Goal: Task Accomplishment & Management: Complete application form

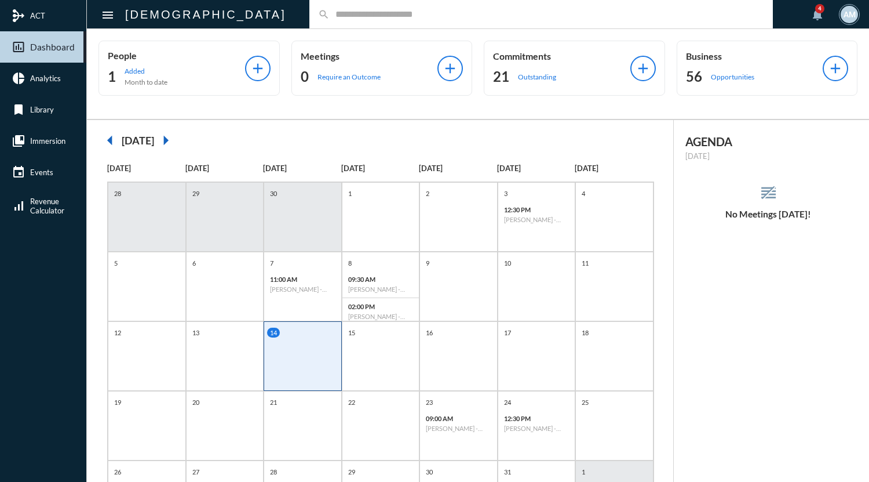
click at [334, 11] on input "text" at bounding box center [547, 14] width 435 height 10
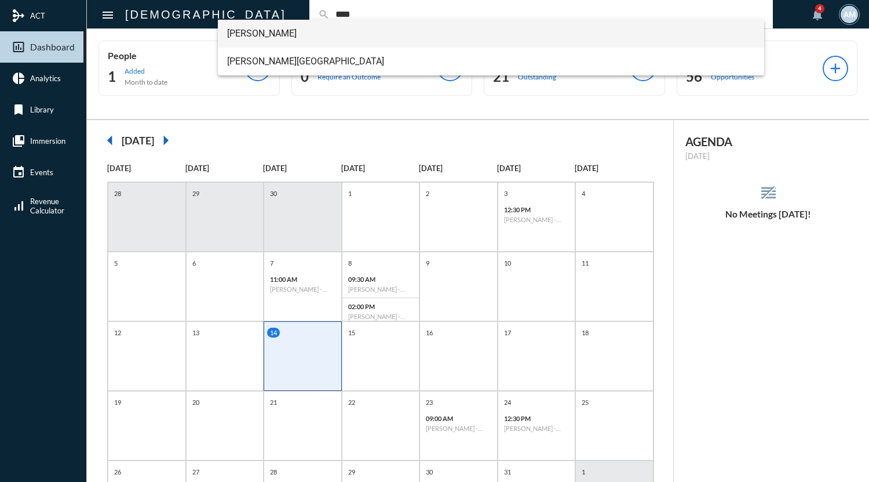
type input "****"
click at [257, 35] on span "[PERSON_NAME]" at bounding box center [491, 34] width 528 height 28
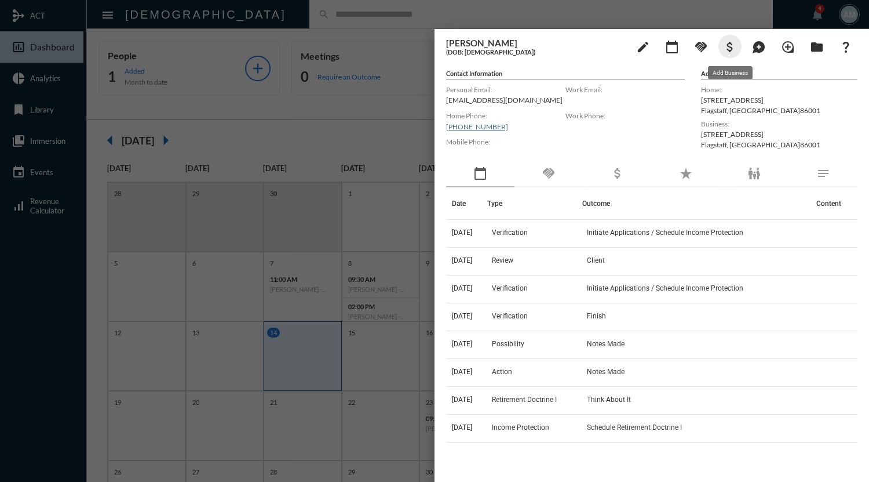
click at [728, 46] on mat-icon "attach_money" at bounding box center [730, 47] width 14 height 14
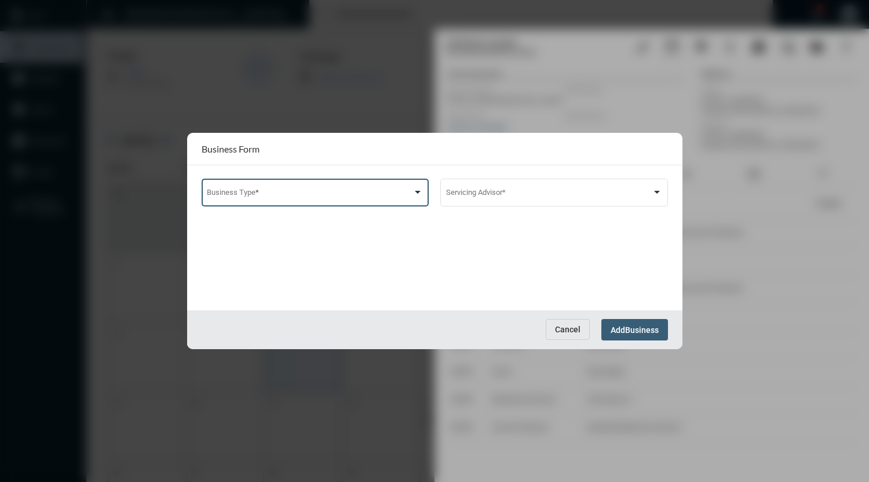
click at [415, 198] on div at bounding box center [315, 194] width 216 height 9
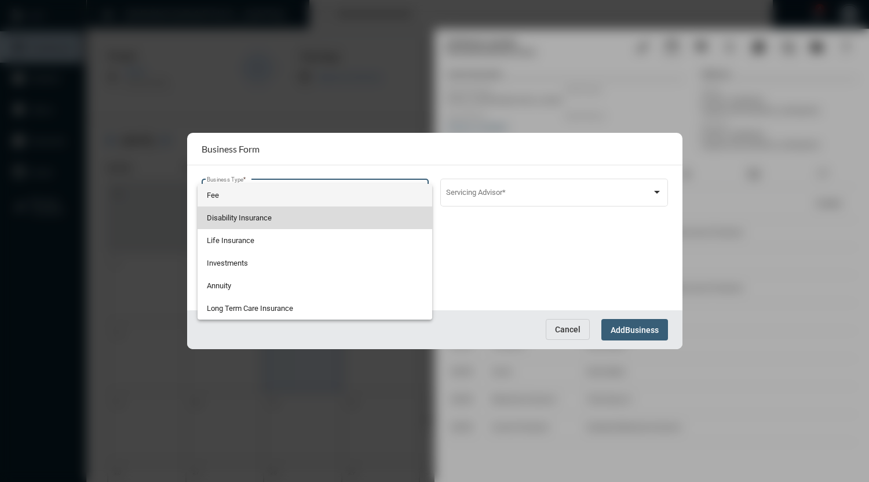
click at [260, 218] on span "Disability Insurance" at bounding box center [315, 217] width 216 height 23
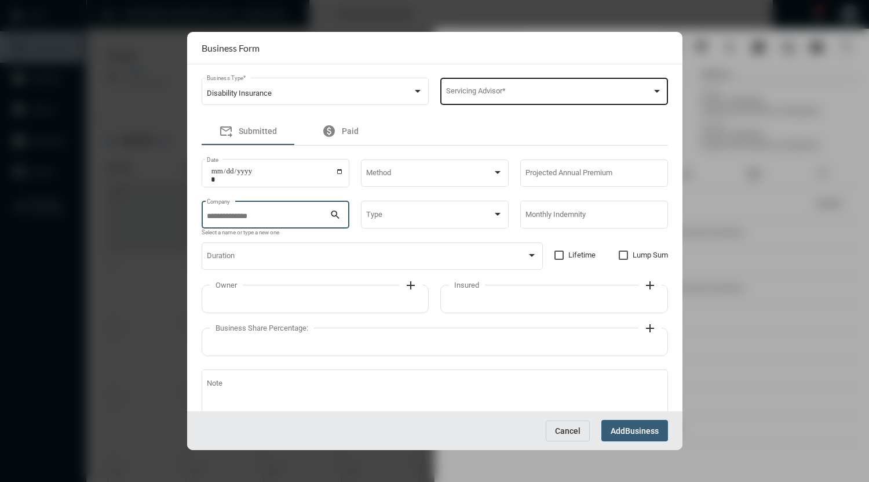
click at [481, 93] on span at bounding box center [549, 93] width 206 height 9
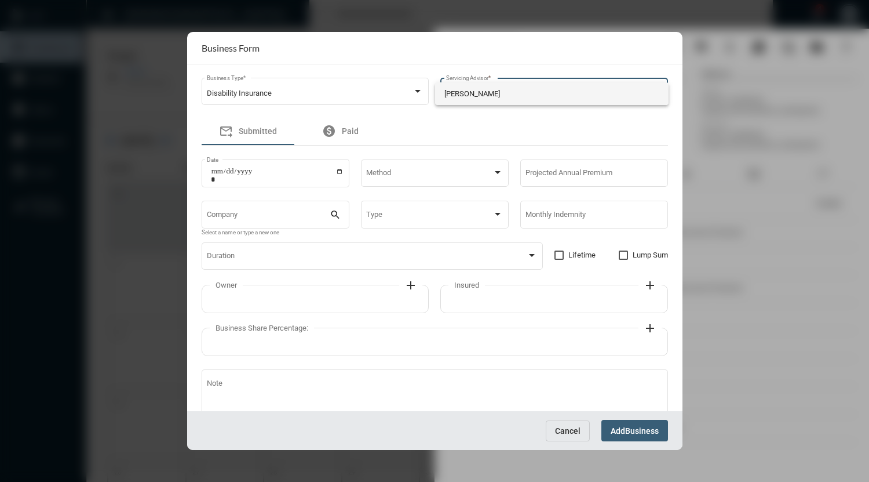
click at [481, 93] on span "[PERSON_NAME]" at bounding box center [551, 93] width 215 height 23
click at [338, 172] on input "Date" at bounding box center [277, 175] width 133 height 16
type input "**********"
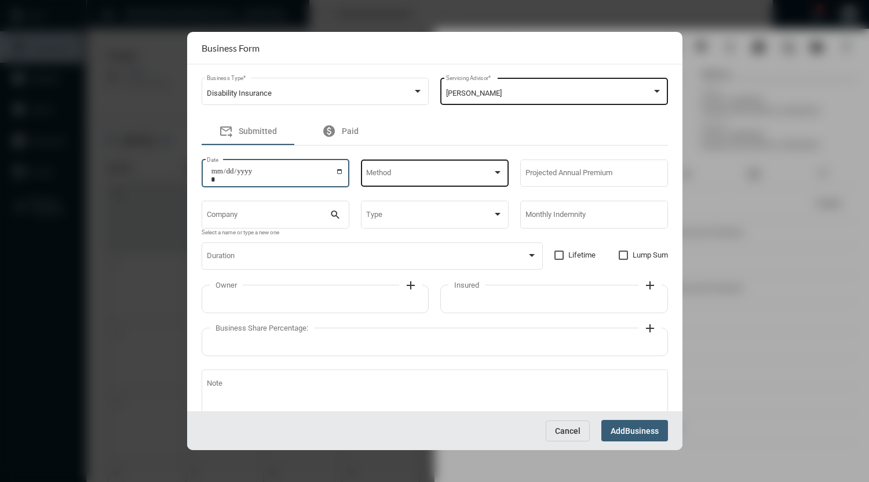
click at [378, 176] on span at bounding box center [429, 174] width 126 height 9
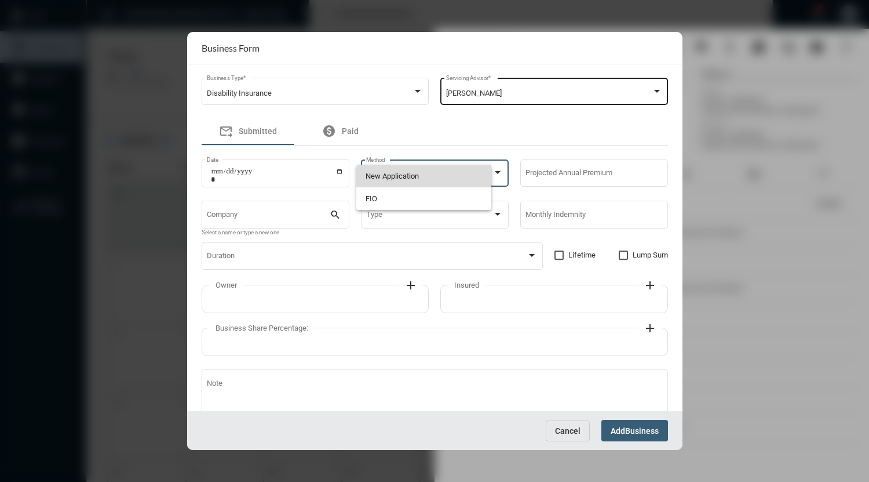
click at [378, 176] on span "New Application" at bounding box center [424, 176] width 117 height 23
click at [381, 175] on span "New Application" at bounding box center [392, 174] width 53 height 9
click at [498, 173] on div at bounding box center [498, 172] width 6 height 3
click at [427, 203] on span "FIO" at bounding box center [434, 198] width 136 height 23
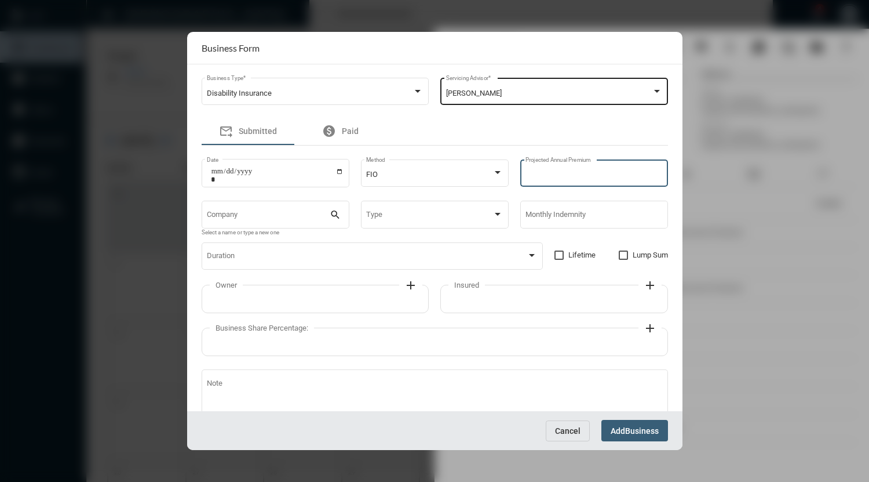
click at [538, 171] on input "Projected Annual Premium" at bounding box center [594, 174] width 137 height 9
type input "****"
click at [305, 210] on div "Company" at bounding box center [268, 214] width 123 height 30
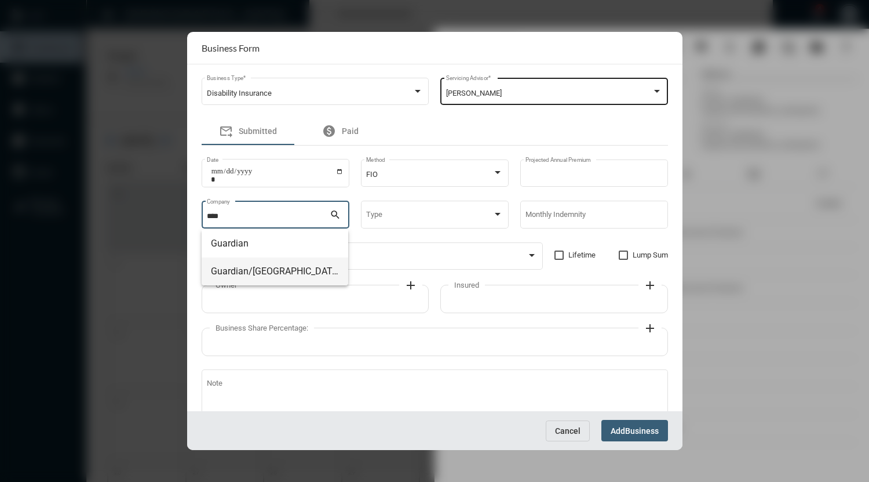
click at [266, 264] on span "Guardian/[GEOGRAPHIC_DATA]" at bounding box center [275, 271] width 128 height 28
type input "**********"
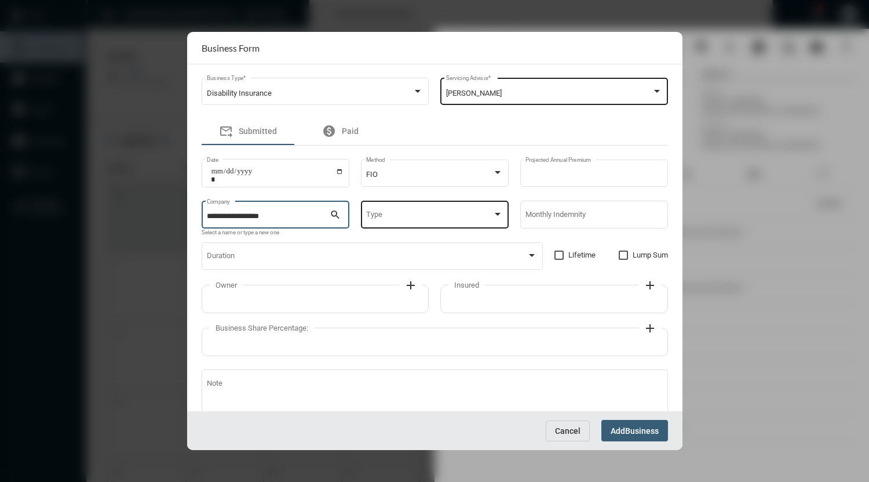
click at [381, 218] on span at bounding box center [429, 216] width 126 height 9
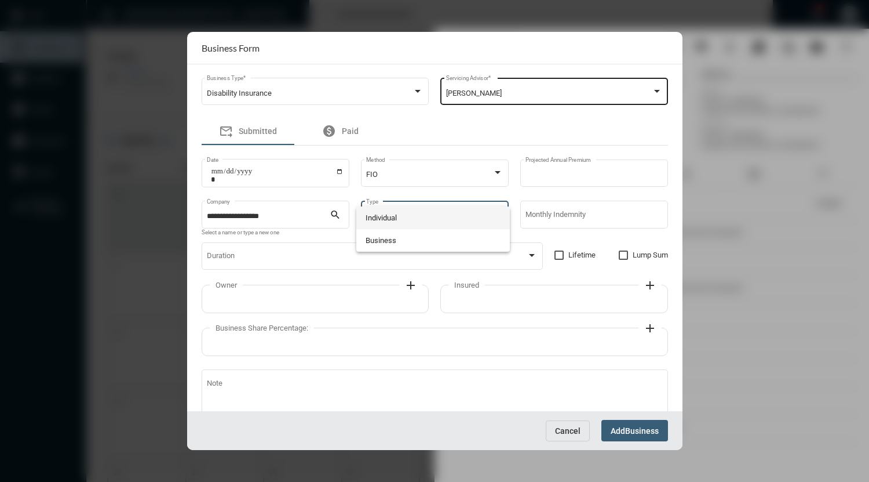
click at [381, 218] on span "Individual" at bounding box center [434, 217] width 136 height 23
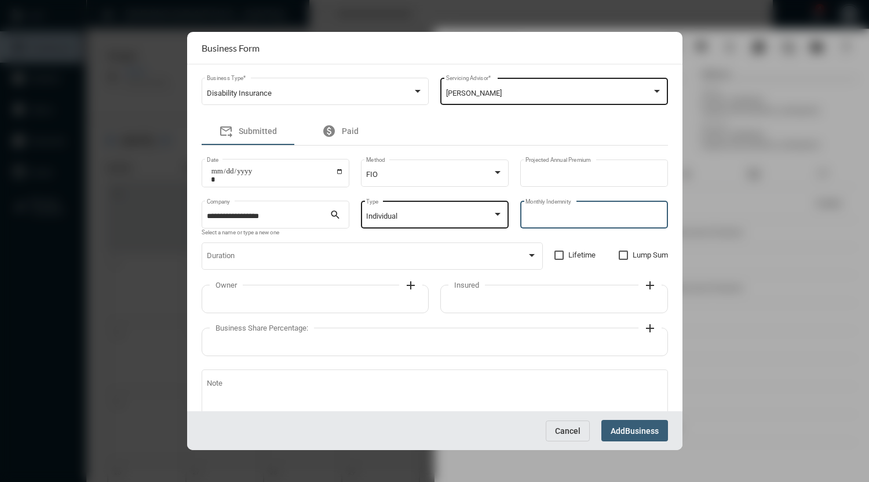
click at [542, 220] on input "Monthly Indemnity" at bounding box center [594, 216] width 137 height 9
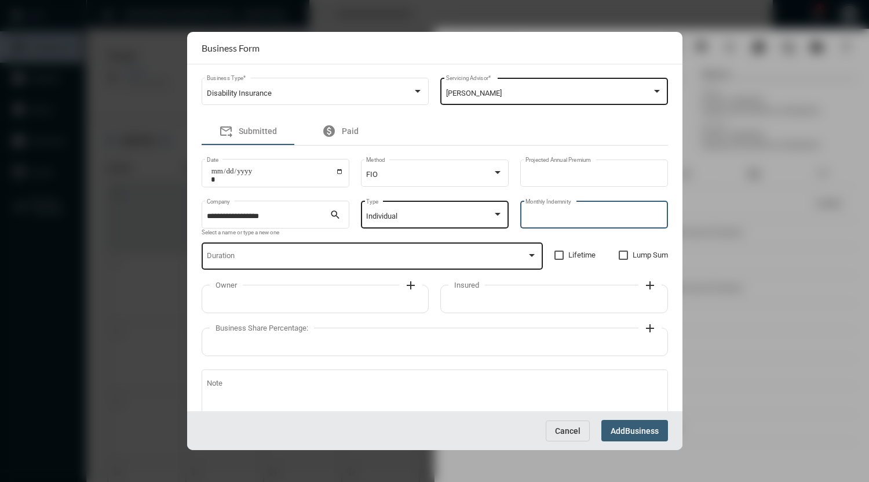
type input "***"
click at [520, 259] on span at bounding box center [367, 258] width 320 height 9
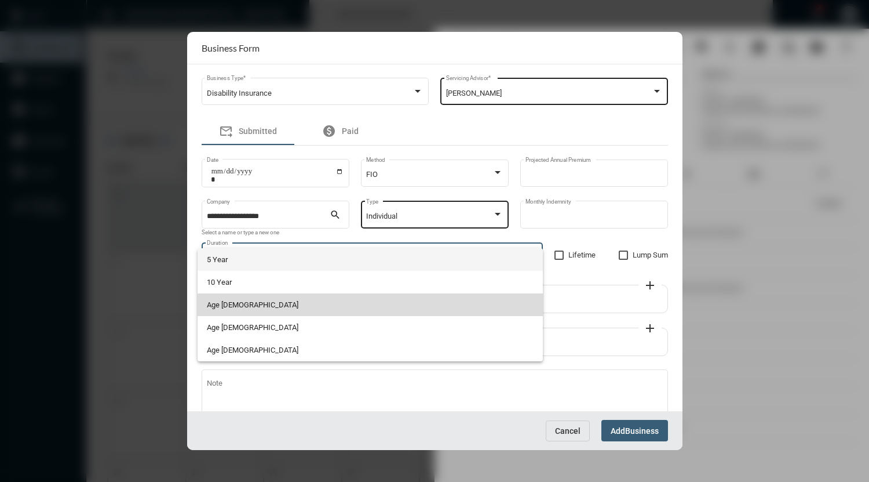
click at [388, 309] on span "Age [DEMOGRAPHIC_DATA]" at bounding box center [370, 304] width 326 height 23
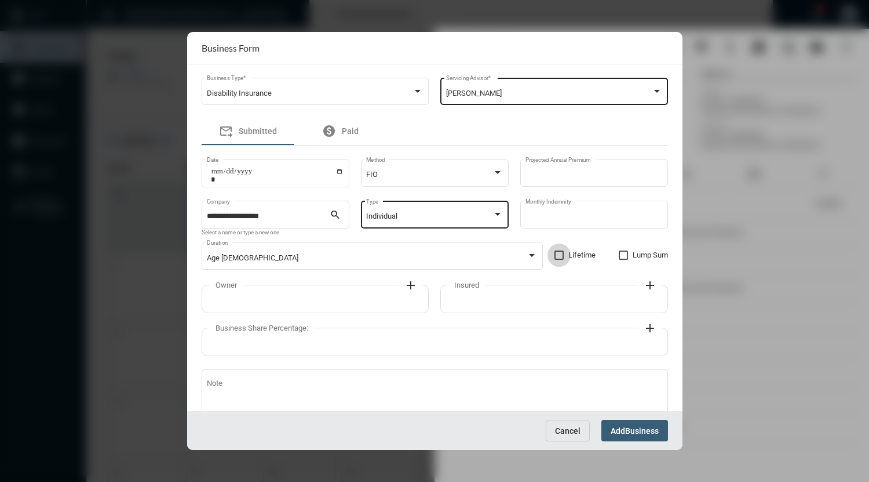
click at [555, 257] on span at bounding box center [559, 254] width 9 height 9
click at [411, 285] on mat-icon "add" at bounding box center [411, 285] width 14 height 14
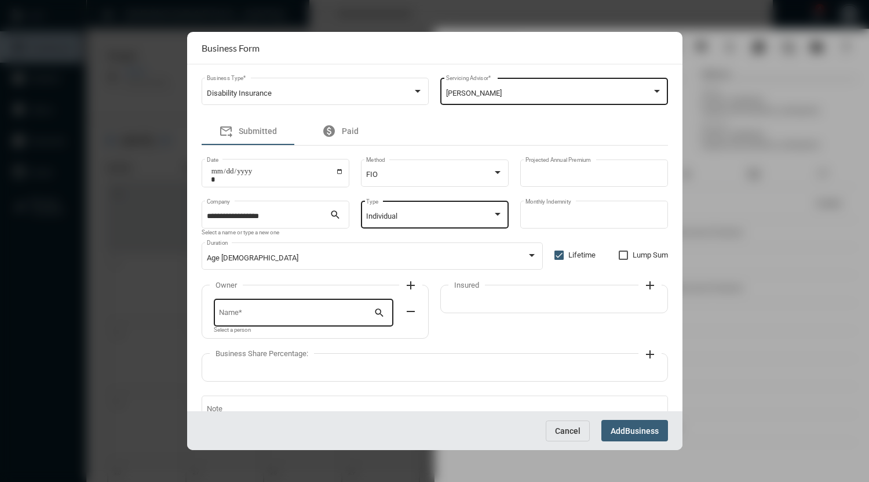
click at [329, 319] on input "Name *" at bounding box center [296, 314] width 155 height 9
type input "*"
click at [289, 340] on span "[PERSON_NAME]" at bounding box center [303, 341] width 160 height 28
type input "**********"
click at [648, 285] on mat-icon "add" at bounding box center [650, 285] width 14 height 14
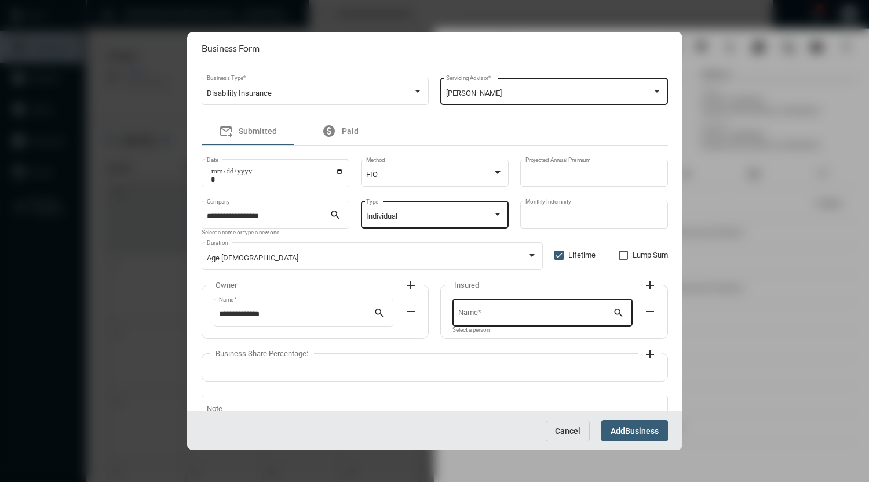
click at [553, 311] on input "Name *" at bounding box center [535, 314] width 155 height 9
click at [518, 344] on span "[PERSON_NAME]" at bounding box center [541, 341] width 160 height 28
type input "**********"
click at [648, 356] on mat-icon "add" at bounding box center [650, 354] width 14 height 14
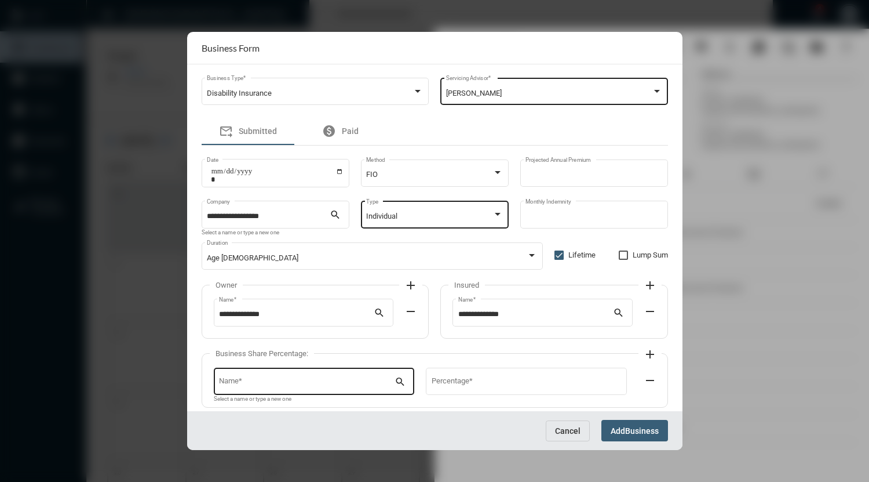
click at [355, 379] on div "Name *" at bounding box center [307, 380] width 176 height 30
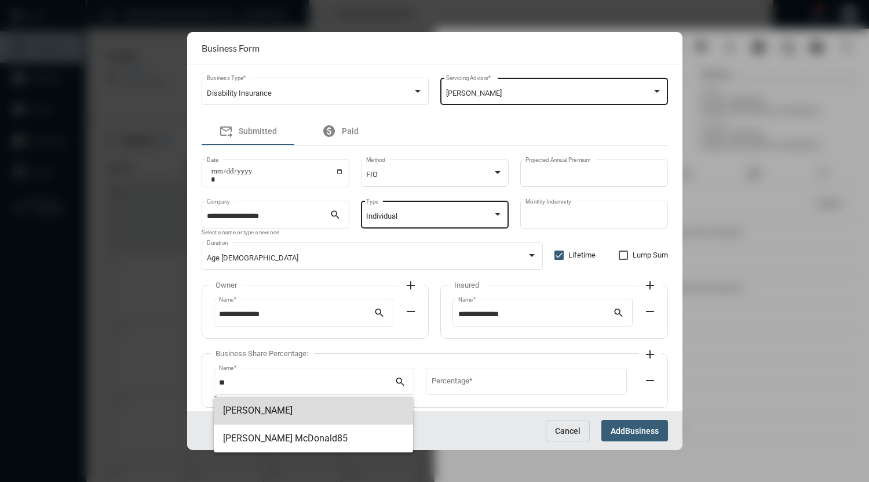
click at [291, 404] on span "[PERSON_NAME]" at bounding box center [313, 410] width 181 height 28
type input "**********"
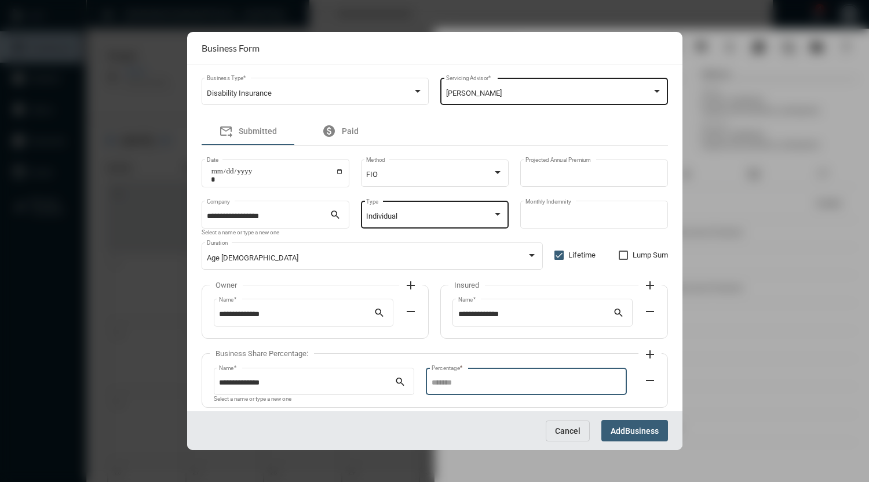
click at [451, 383] on input "Percentage *" at bounding box center [526, 382] width 189 height 9
type input "***"
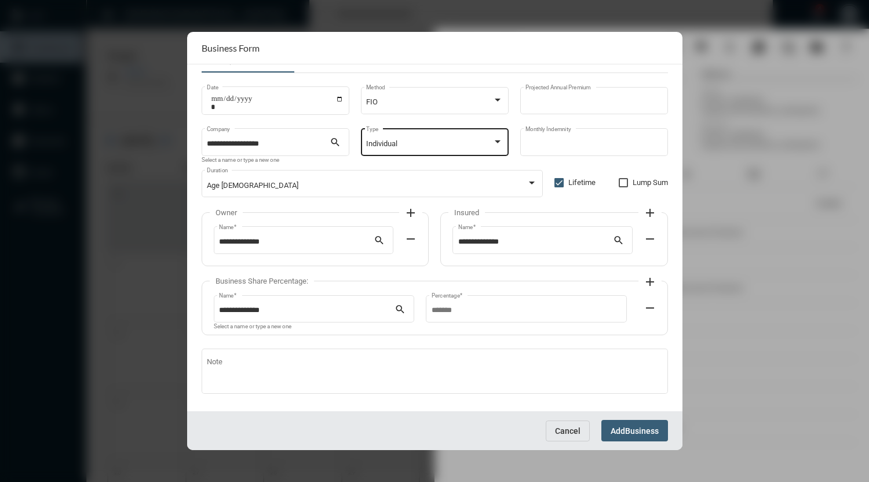
scroll to position [80, 0]
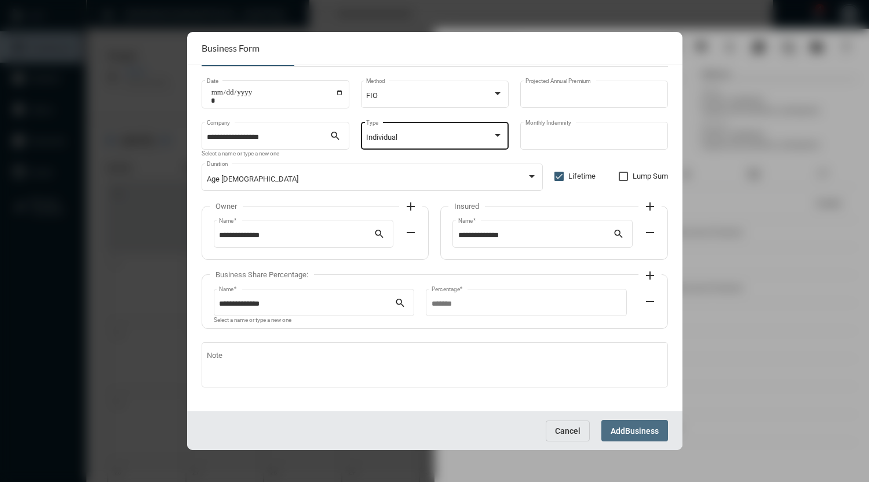
click at [623, 429] on span "Add" at bounding box center [618, 430] width 14 height 9
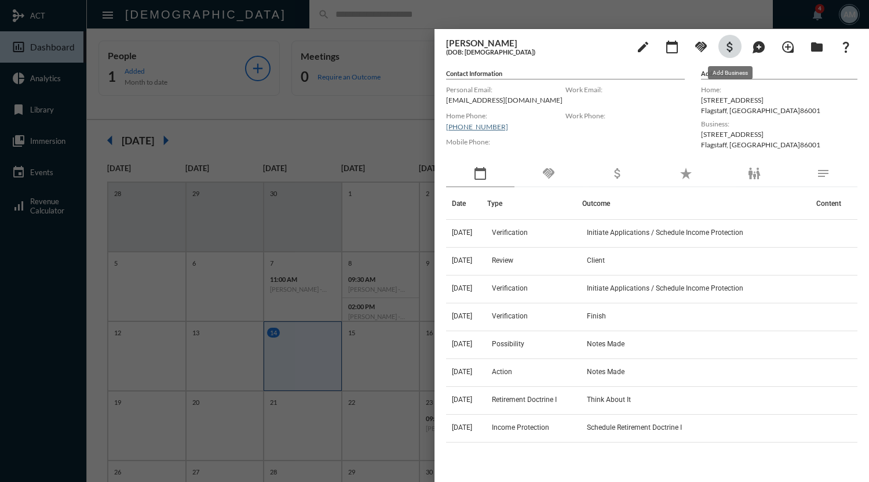
click at [731, 51] on mat-icon "attach_money" at bounding box center [730, 47] width 14 height 14
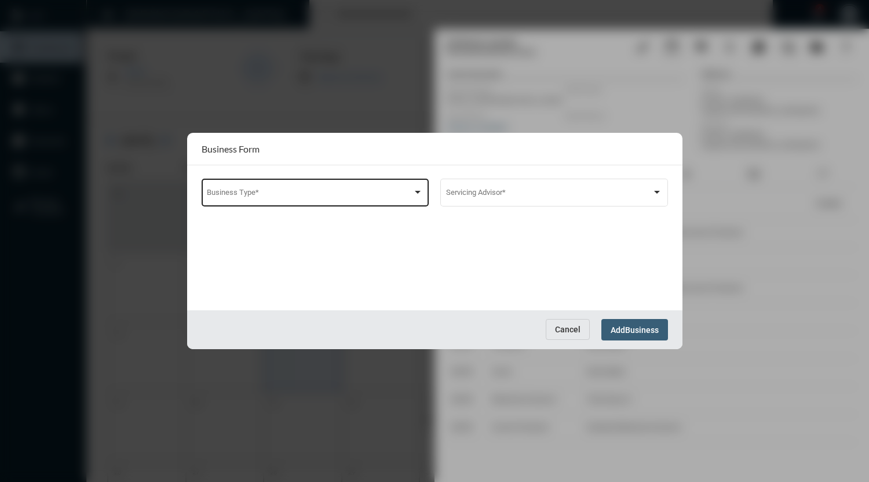
click at [410, 193] on span at bounding box center [310, 194] width 206 height 9
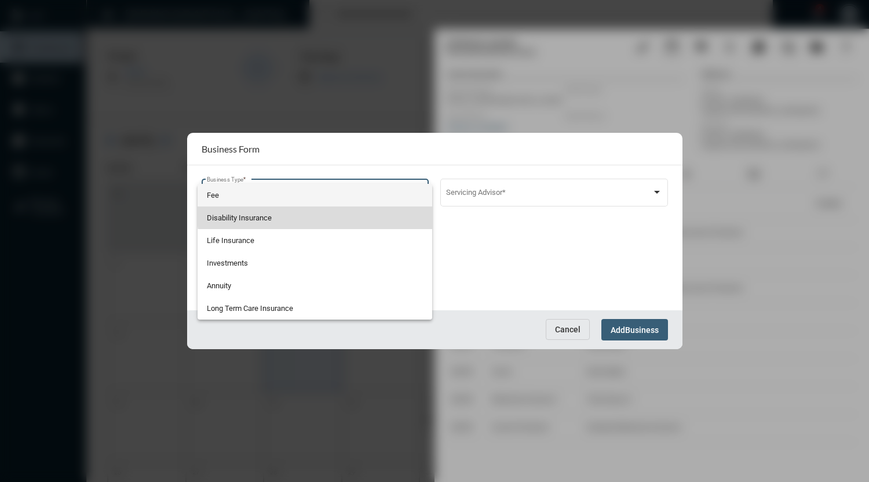
click at [330, 213] on span "Disability Insurance" at bounding box center [315, 217] width 216 height 23
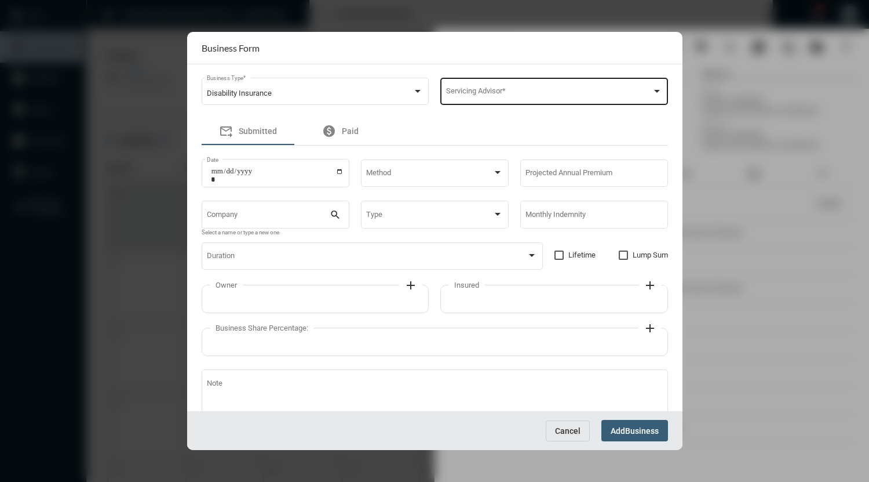
click at [493, 99] on div "Servicing Advisor *" at bounding box center [554, 91] width 216 height 30
click at [489, 96] on span "[PERSON_NAME]" at bounding box center [551, 93] width 215 height 23
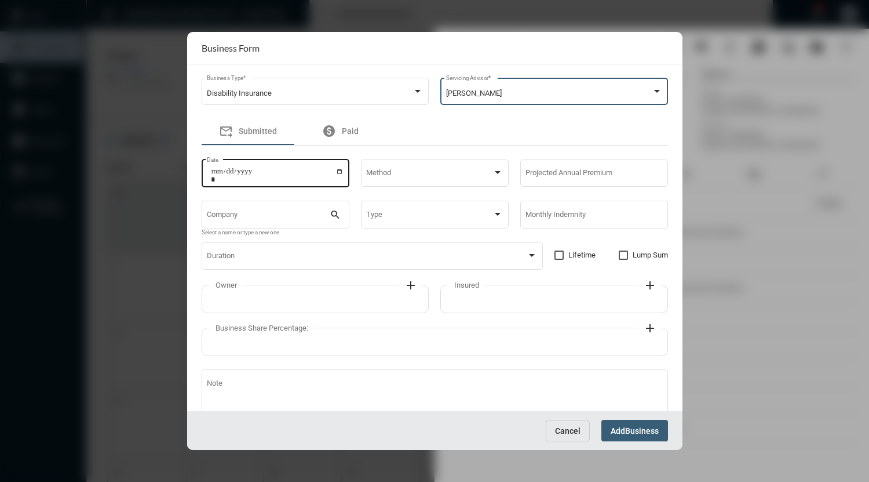
click at [341, 177] on input "Date" at bounding box center [277, 175] width 133 height 16
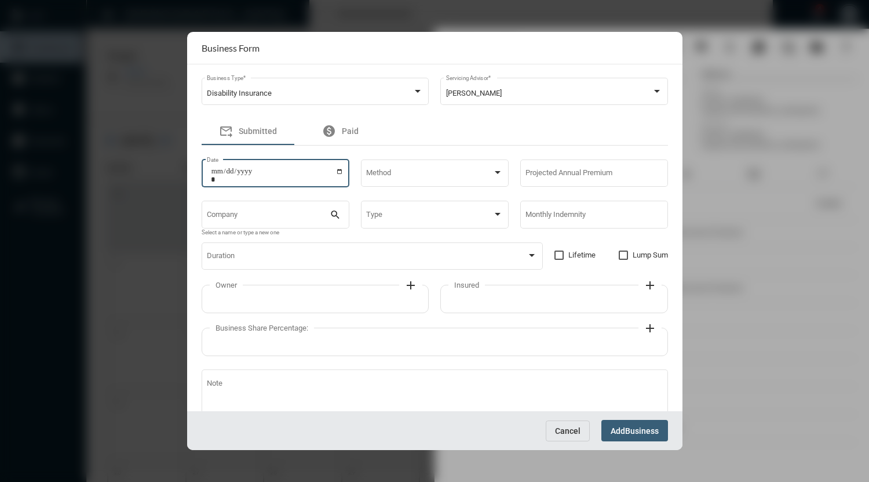
click at [338, 173] on input "Date" at bounding box center [277, 175] width 133 height 16
type input "**********"
click at [407, 177] on span at bounding box center [429, 174] width 126 height 9
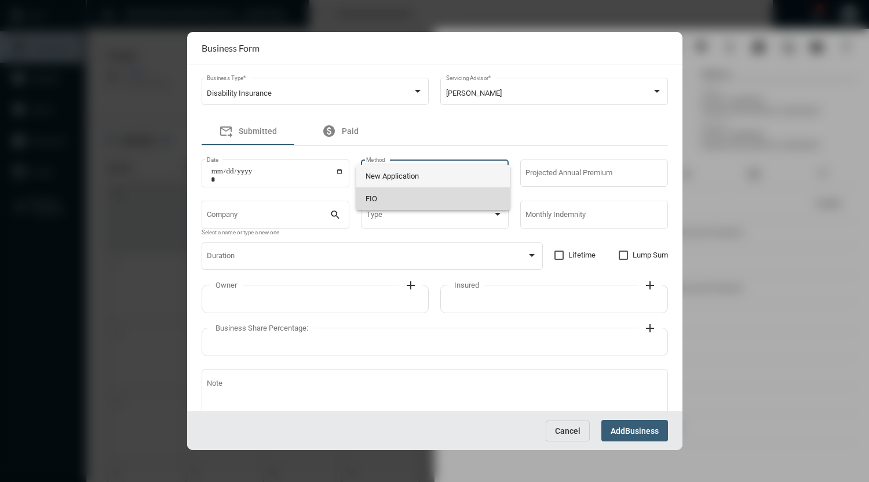
click at [369, 196] on span "FIO" at bounding box center [434, 198] width 136 height 23
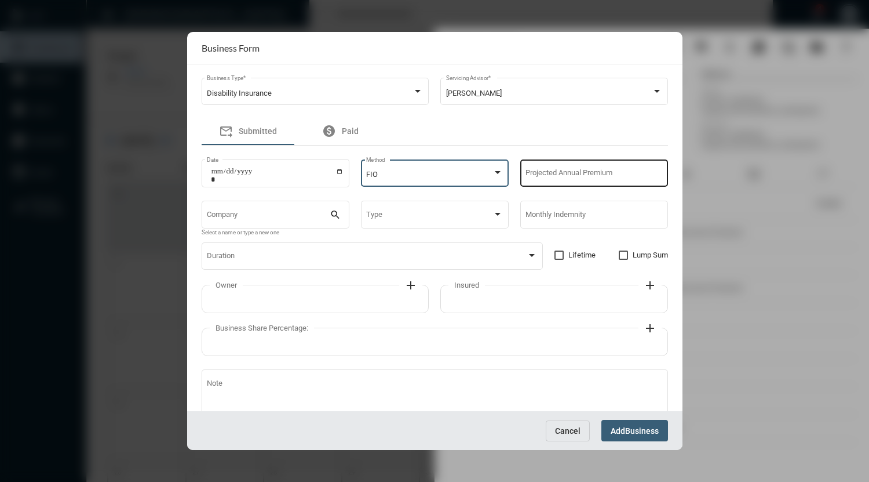
click at [555, 174] on input "Projected Annual Premium" at bounding box center [594, 174] width 137 height 9
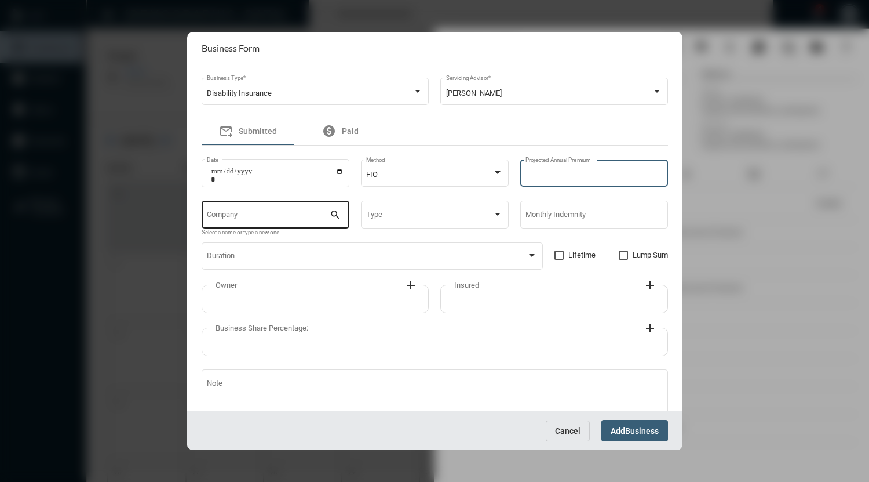
type input "****"
click at [301, 217] on input "Company" at bounding box center [268, 216] width 123 height 9
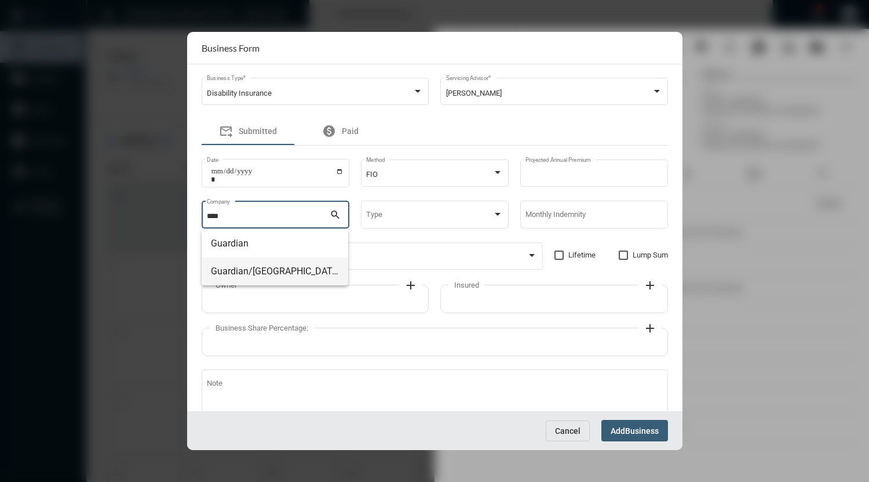
click at [269, 270] on span "Guardian/[GEOGRAPHIC_DATA]" at bounding box center [275, 271] width 128 height 28
type input "**********"
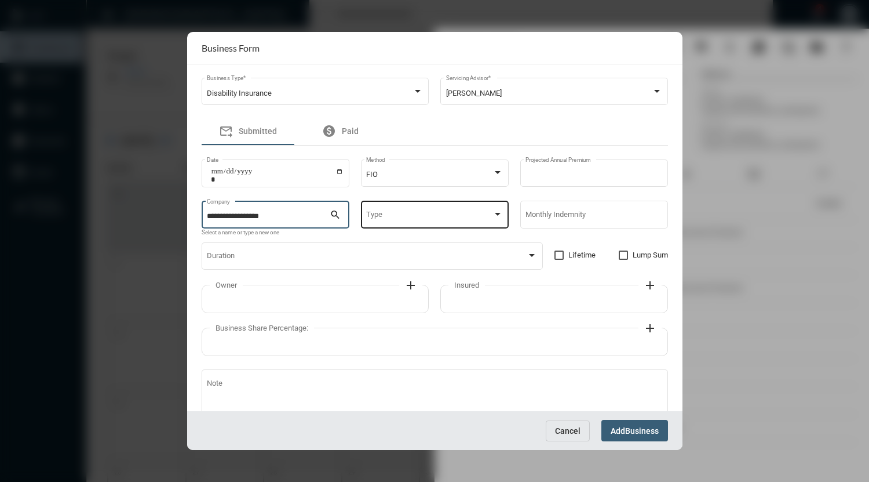
click at [400, 214] on span at bounding box center [429, 216] width 126 height 9
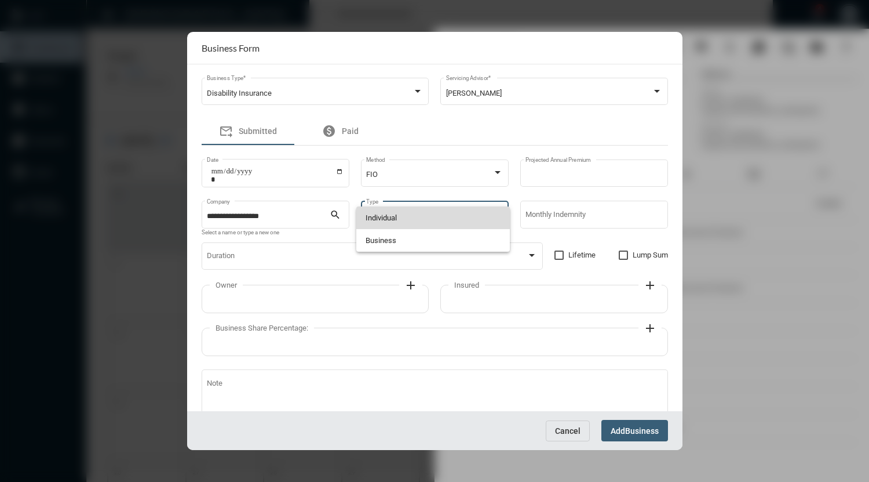
click at [400, 214] on span "Individual" at bounding box center [434, 217] width 136 height 23
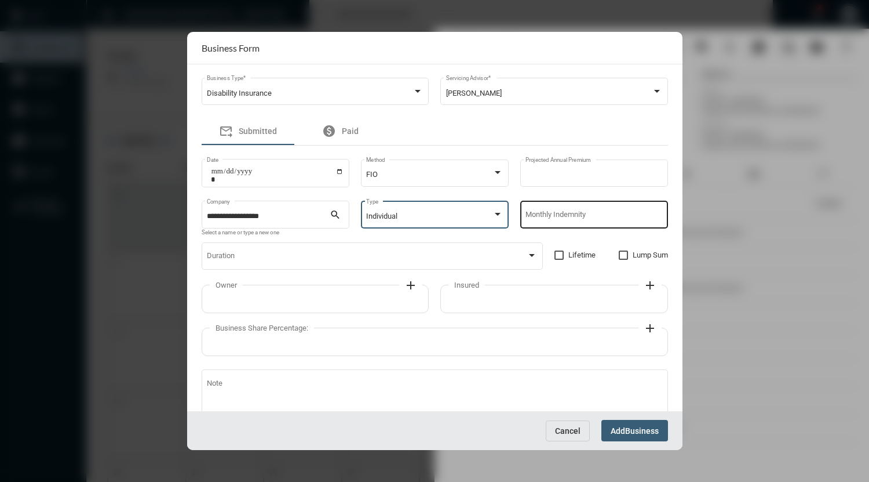
click at [531, 213] on input "Monthly Indemnity" at bounding box center [594, 216] width 137 height 9
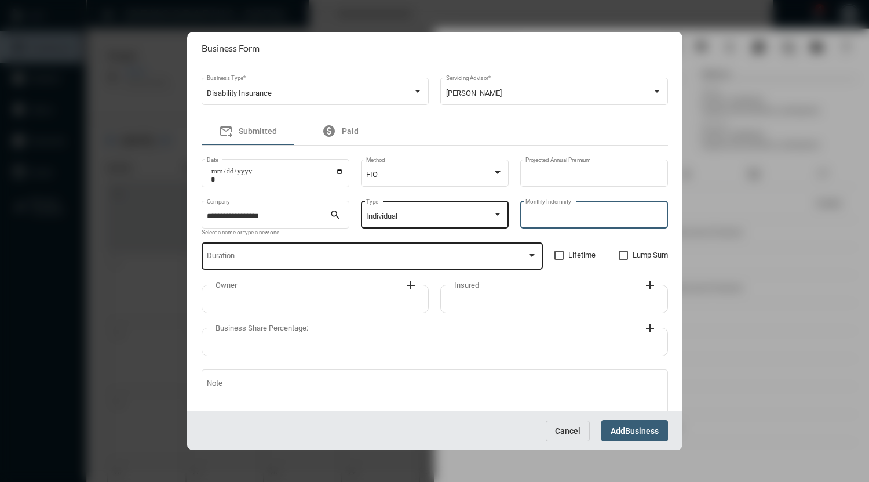
type input "****"
click at [352, 259] on span at bounding box center [367, 258] width 320 height 9
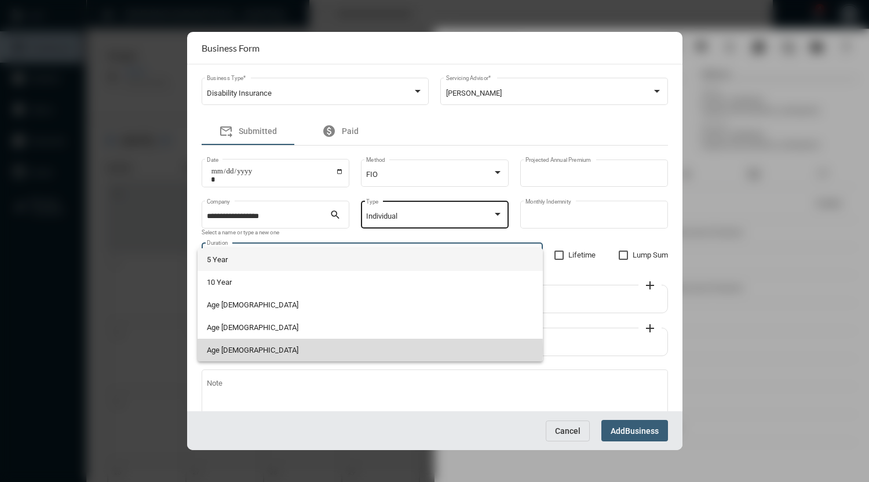
click at [253, 348] on span "Age [DEMOGRAPHIC_DATA]" at bounding box center [370, 349] width 326 height 23
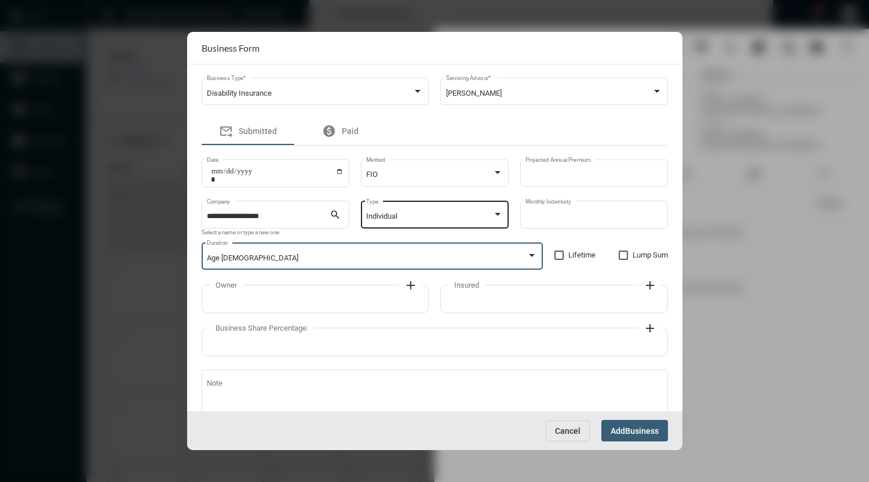
click at [410, 288] on mat-icon "add" at bounding box center [411, 285] width 14 height 14
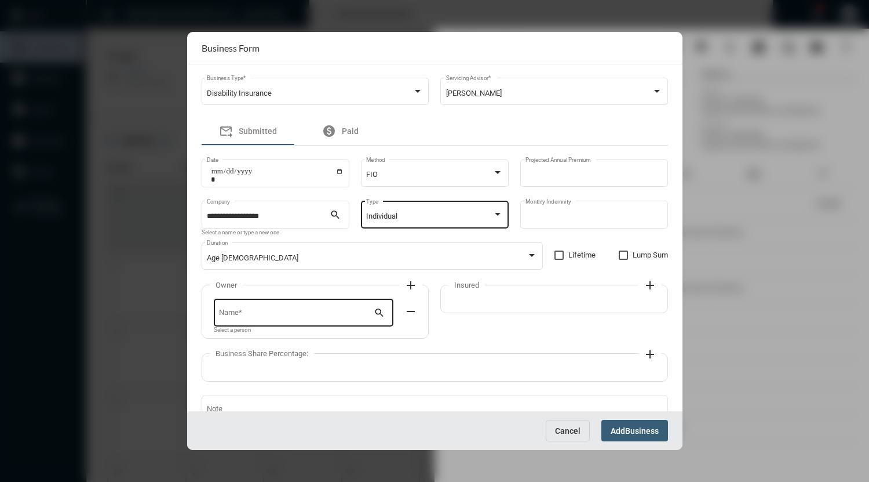
click at [340, 314] on input "Name *" at bounding box center [296, 314] width 155 height 9
click at [287, 340] on span "[PERSON_NAME]" at bounding box center [303, 341] width 160 height 28
type input "**********"
click at [645, 285] on mat-icon "add" at bounding box center [650, 285] width 14 height 14
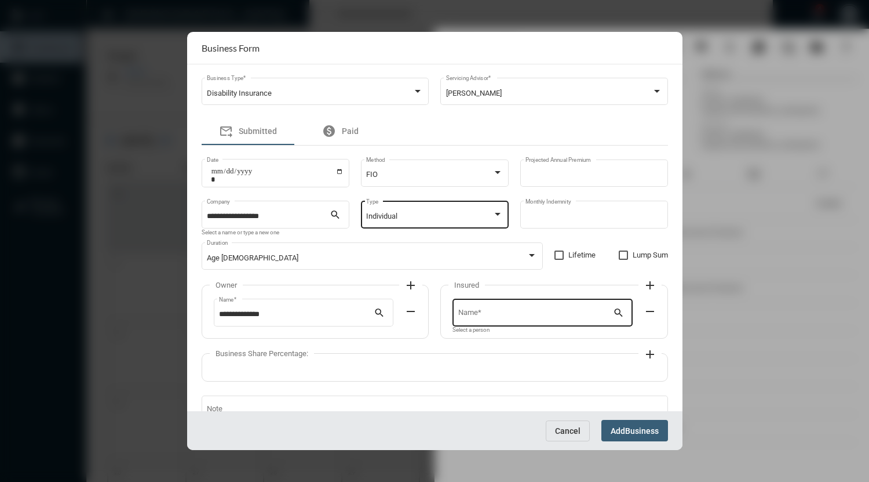
click at [557, 316] on input "Name *" at bounding box center [535, 314] width 155 height 9
click at [518, 345] on span "[PERSON_NAME]" at bounding box center [541, 341] width 160 height 28
type input "**********"
click at [647, 357] on mat-icon "add" at bounding box center [650, 354] width 14 height 14
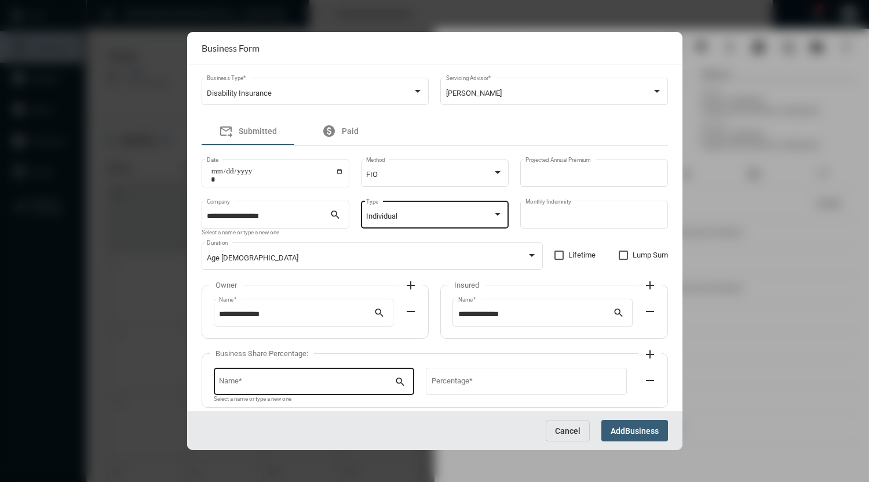
click at [348, 380] on div "Name *" at bounding box center [307, 380] width 176 height 30
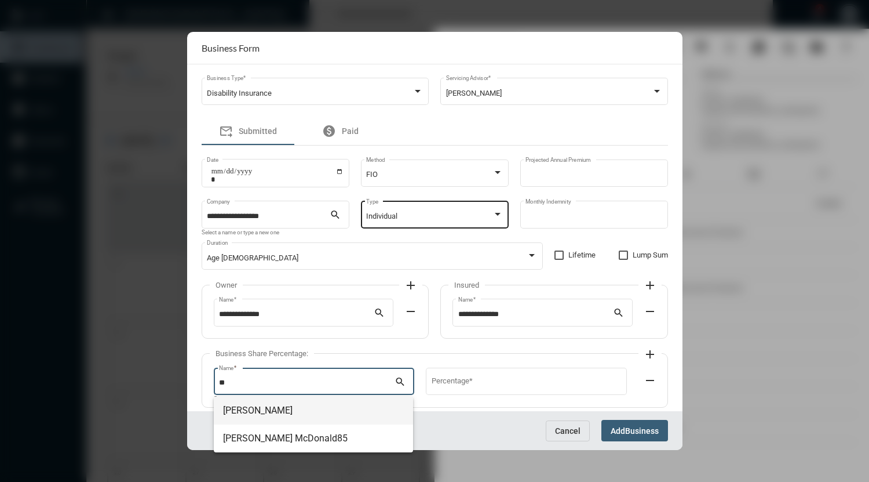
click at [290, 407] on span "[PERSON_NAME]" at bounding box center [313, 410] width 181 height 28
type input "**********"
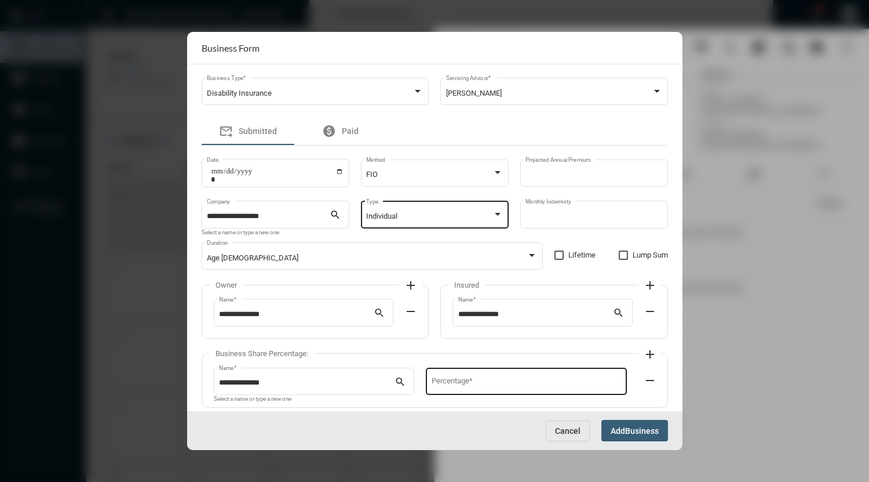
click at [458, 379] on div "Percentage *" at bounding box center [526, 380] width 189 height 30
type input "*"
click at [458, 379] on div "* Percentage *" at bounding box center [526, 380] width 189 height 30
type input "***"
drag, startPoint x: 679, startPoint y: 256, endPoint x: 682, endPoint y: 297, distance: 40.7
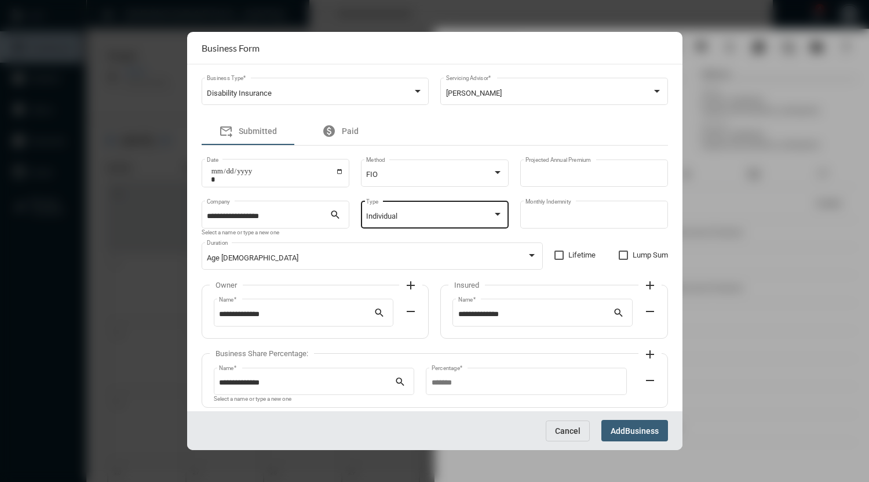
click at [682, 297] on div "**********" at bounding box center [434, 241] width 869 height 482
click at [593, 126] on div "forward_to_inbox Submitted paid Paid" at bounding box center [435, 131] width 466 height 28
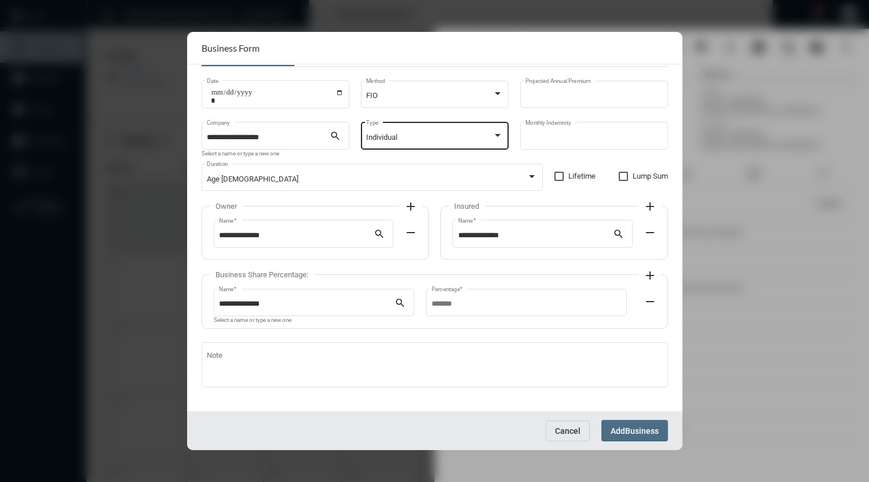
click at [636, 431] on span "Business" at bounding box center [642, 430] width 34 height 9
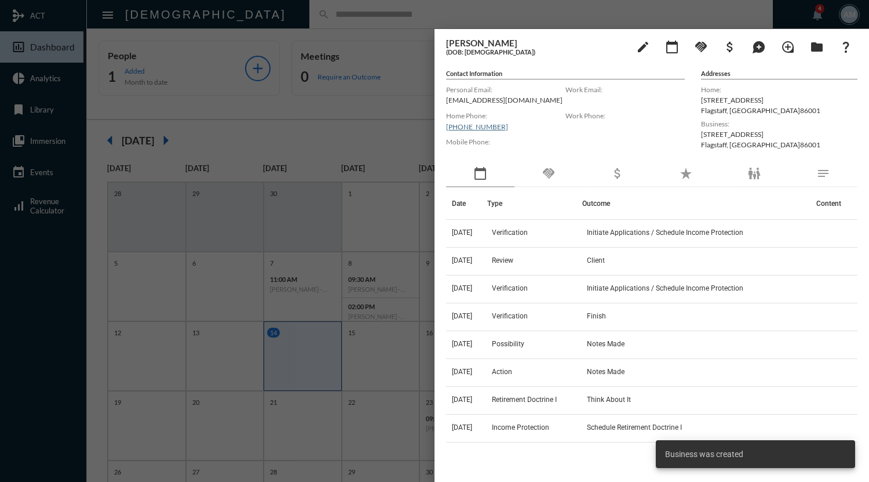
click at [397, 8] on div at bounding box center [434, 241] width 869 height 482
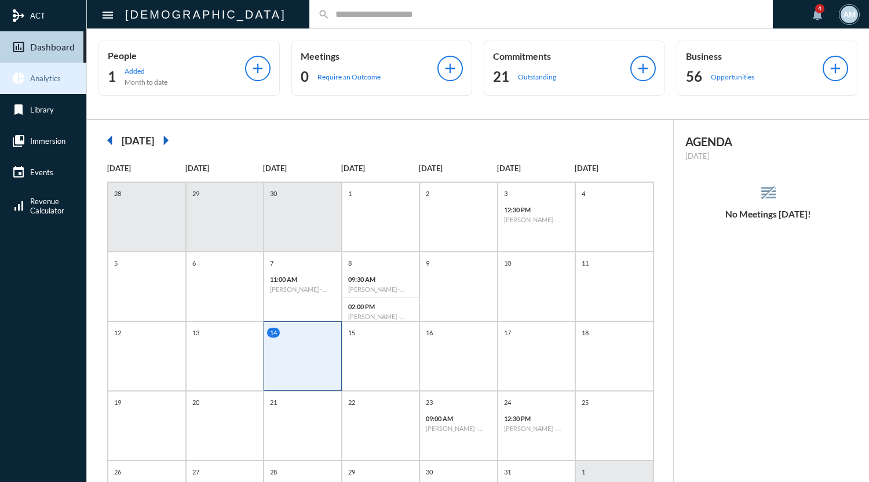
click at [54, 83] on link "pie_chart Analytics" at bounding box center [43, 78] width 86 height 31
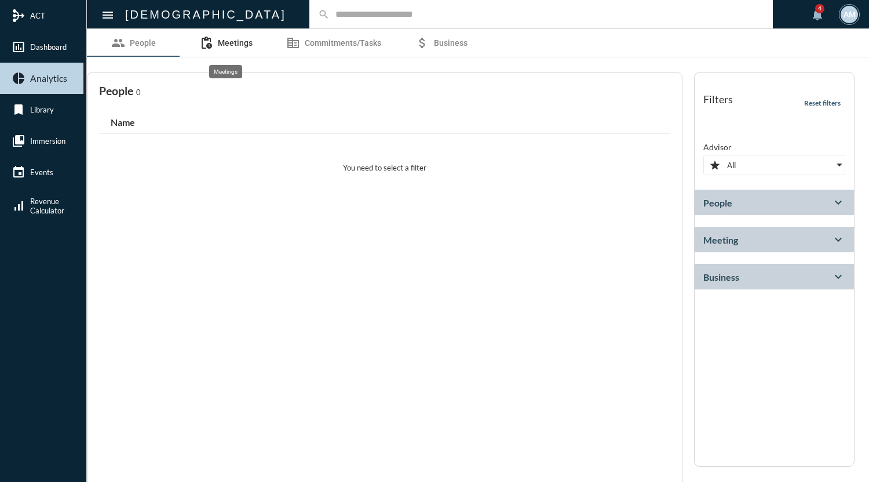
click at [239, 41] on span "Meetings" at bounding box center [235, 42] width 35 height 9
select select
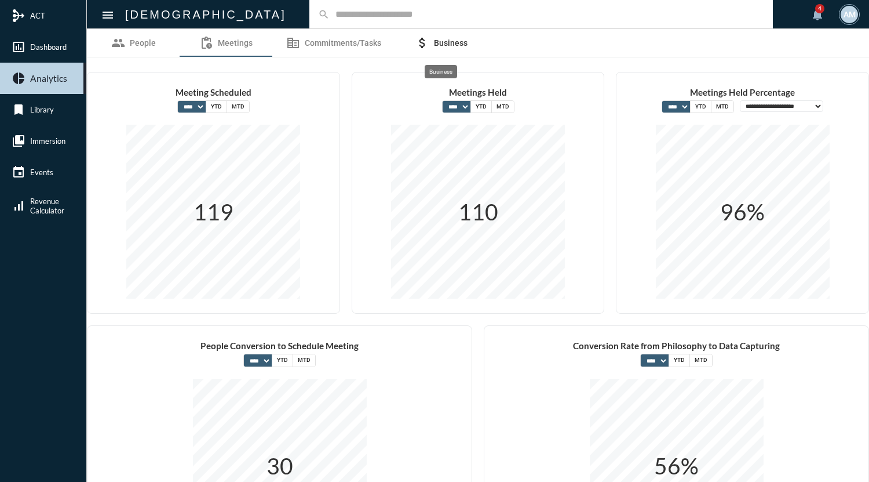
click at [455, 40] on span "Business" at bounding box center [451, 42] width 34 height 9
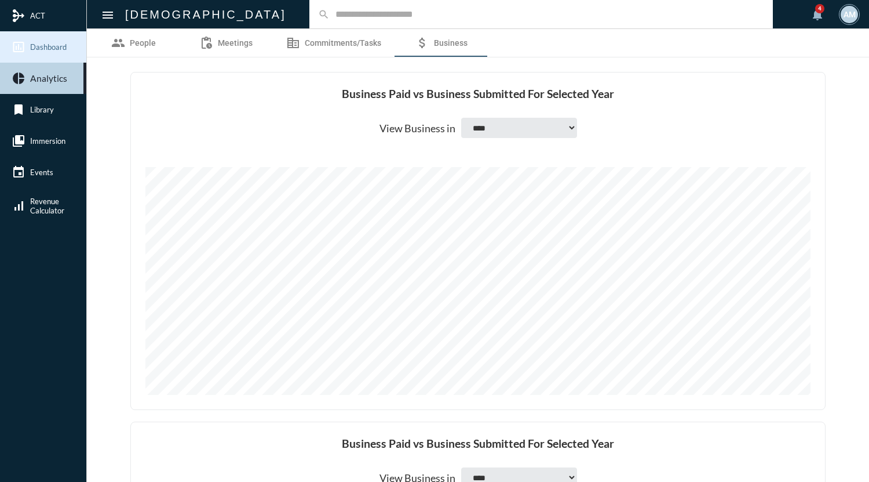
click at [45, 46] on span "Dashboard" at bounding box center [48, 46] width 37 height 9
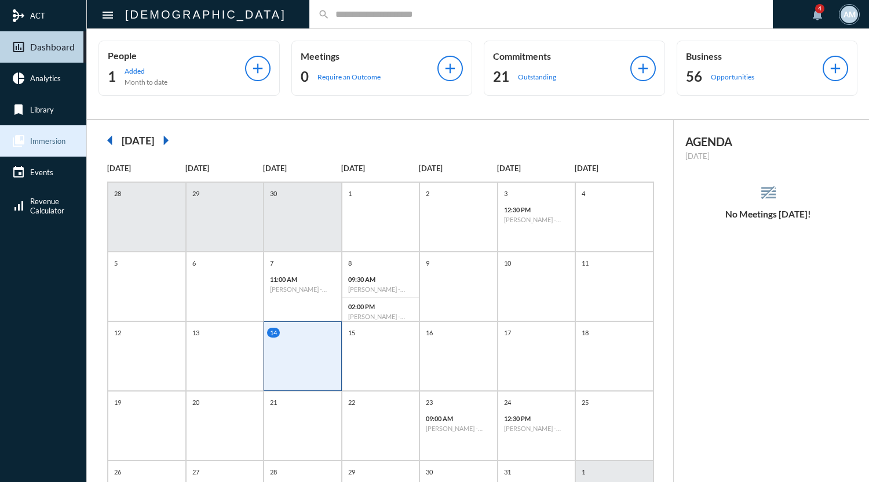
click at [45, 143] on span "Immersion" at bounding box center [47, 140] width 35 height 9
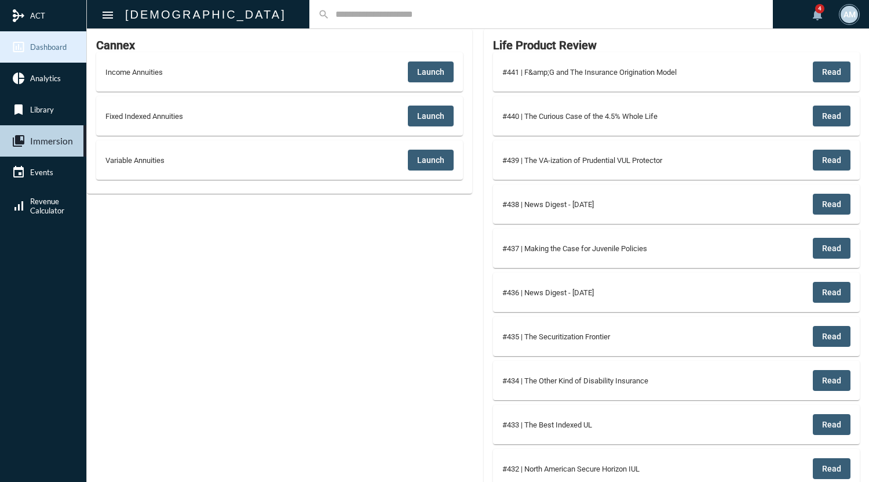
click at [59, 46] on span "Dashboard" at bounding box center [48, 46] width 37 height 9
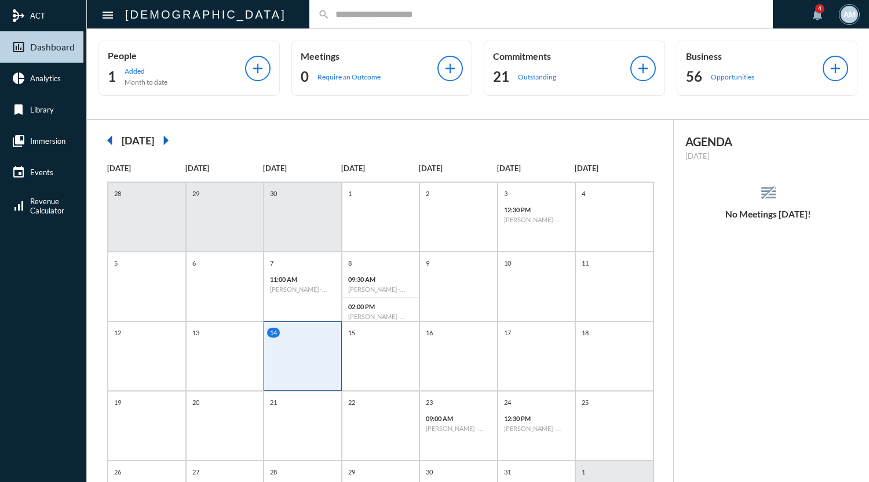
click at [366, 17] on input "text" at bounding box center [547, 14] width 435 height 10
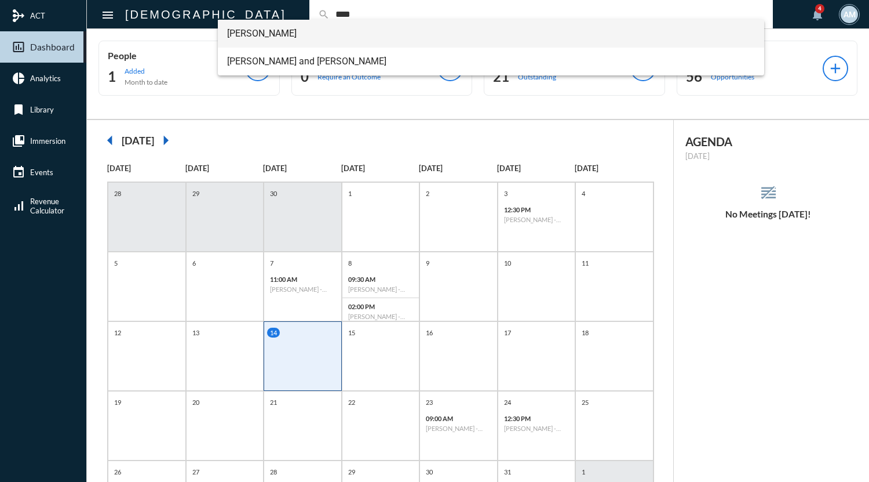
type input "****"
click at [261, 34] on span "[PERSON_NAME]" at bounding box center [491, 34] width 528 height 28
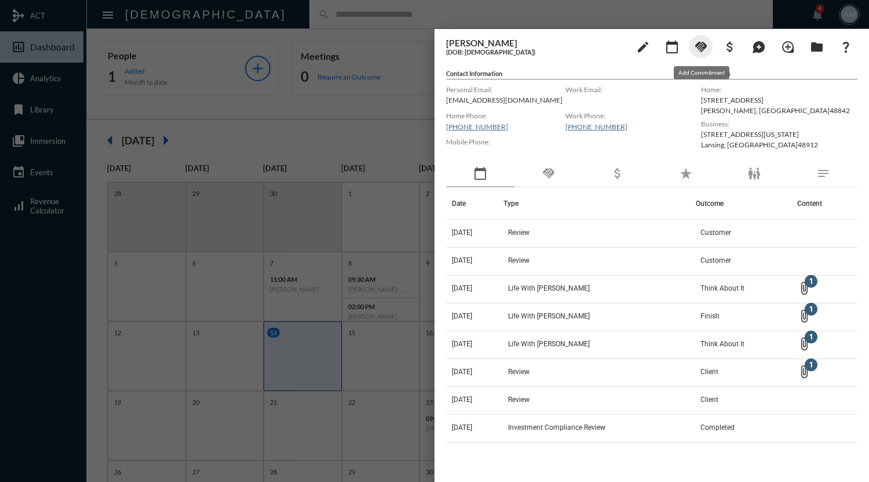
click at [702, 49] on mat-icon "handshake" at bounding box center [701, 47] width 14 height 14
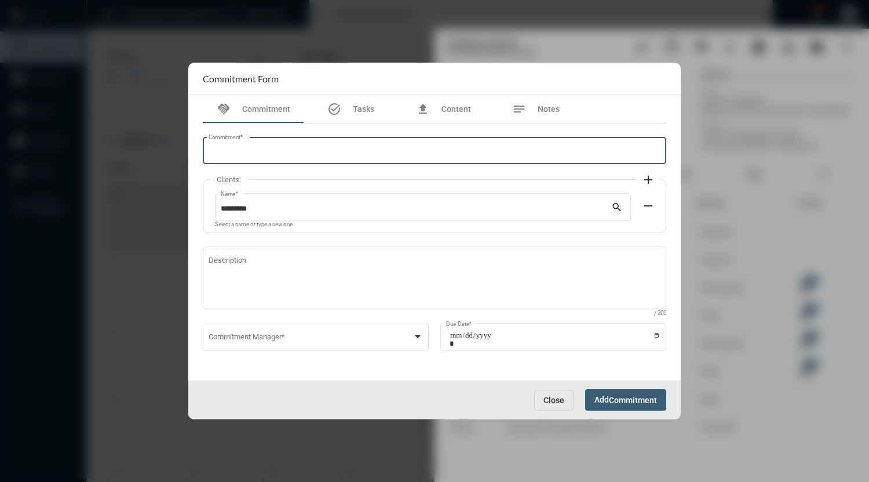
click at [457, 151] on input "Commitment *" at bounding box center [435, 152] width 453 height 9
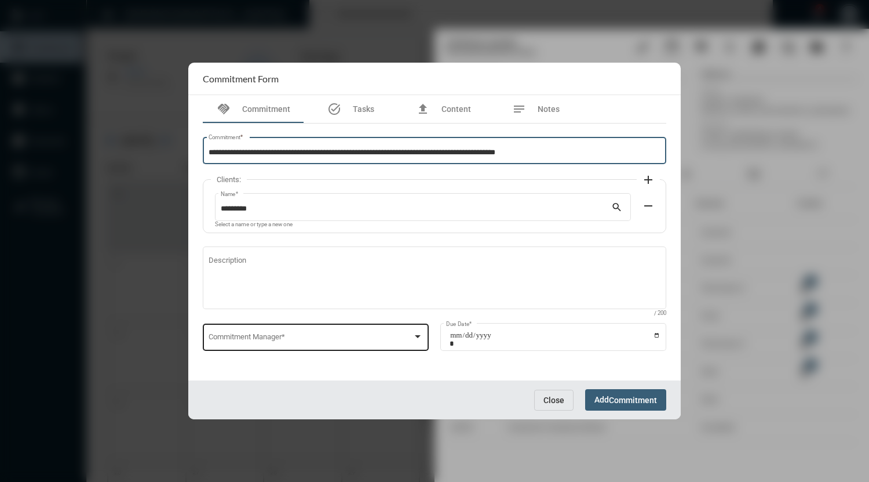
type input "**********"
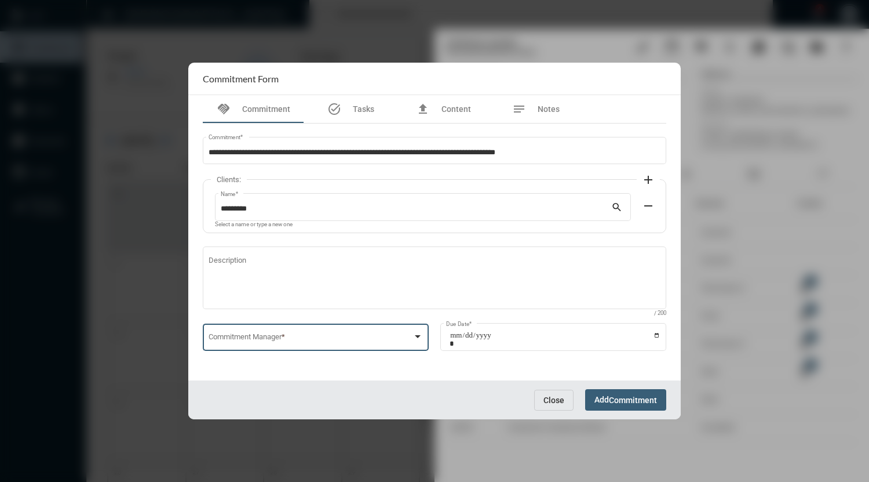
click at [420, 336] on div at bounding box center [418, 336] width 6 height 3
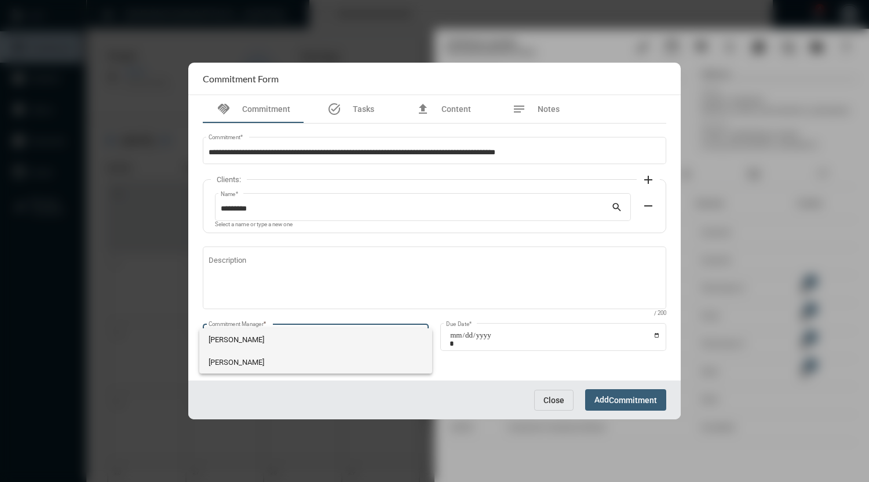
click at [333, 362] on span "[PERSON_NAME]" at bounding box center [316, 362] width 215 height 23
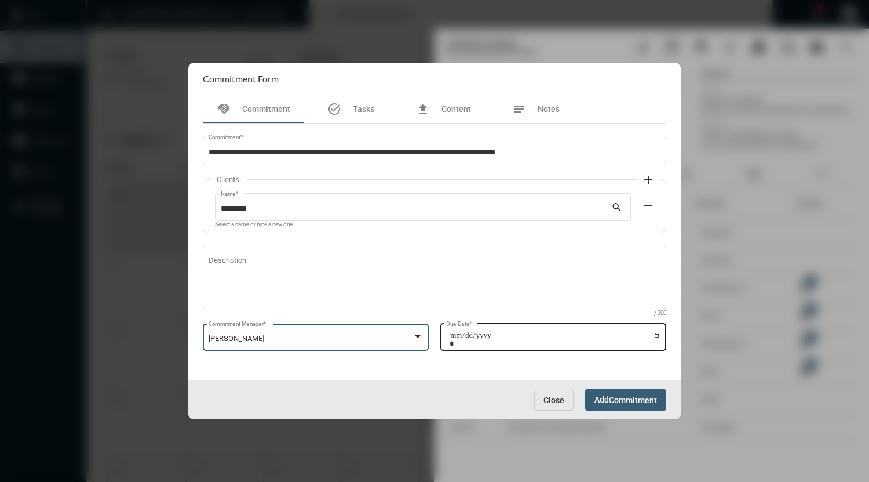
click at [496, 337] on input "Due Date *" at bounding box center [555, 339] width 211 height 16
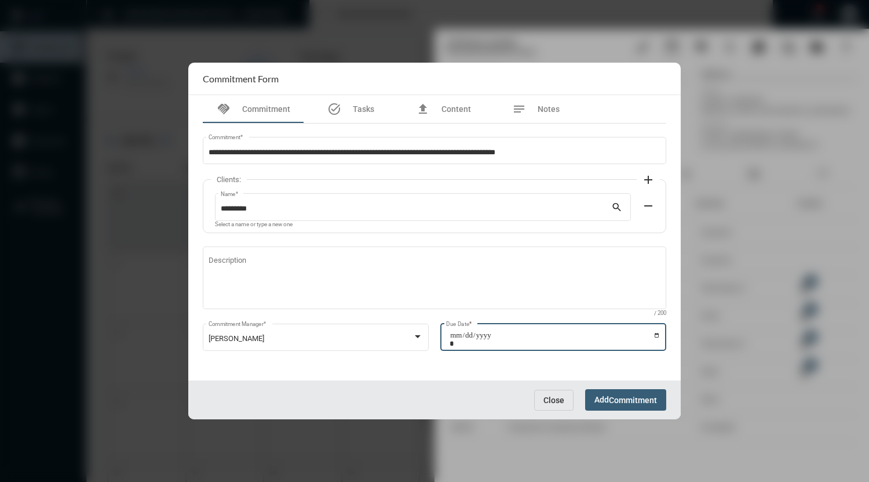
click at [657, 336] on input "Due Date *" at bounding box center [555, 339] width 211 height 16
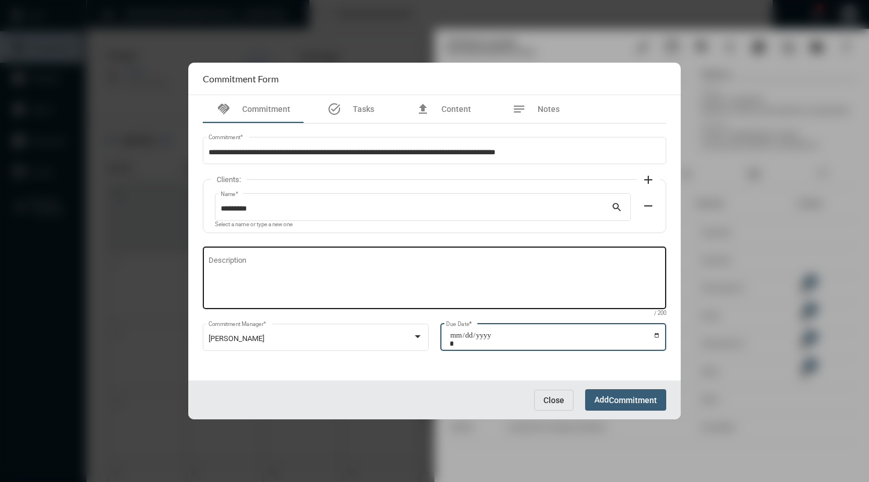
type input "**********"
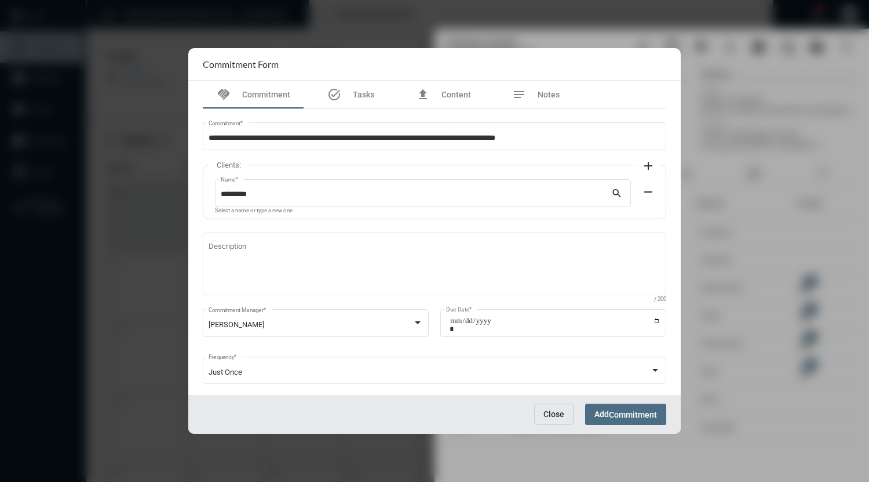
click at [621, 414] on span "Commitment" at bounding box center [633, 414] width 48 height 9
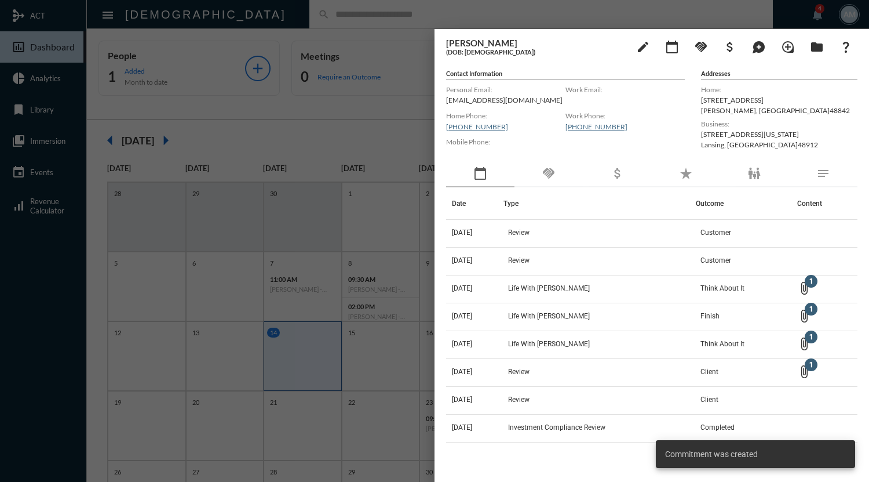
click at [412, 22] on div at bounding box center [434, 241] width 869 height 482
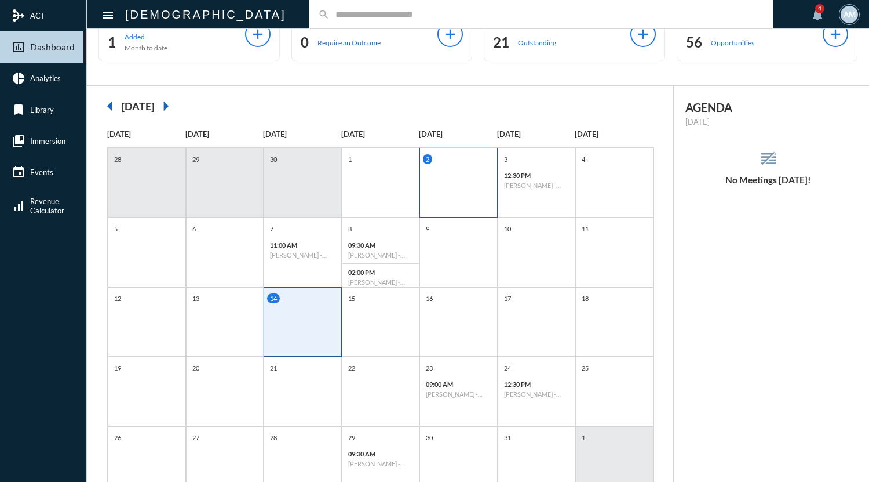
scroll to position [77, 0]
